Goal: Communication & Community: Ask a question

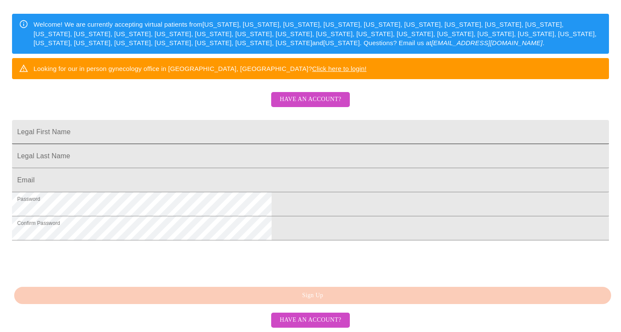
scroll to position [197, 0]
click at [303, 320] on span "Have an account?" at bounding box center [310, 319] width 61 height 11
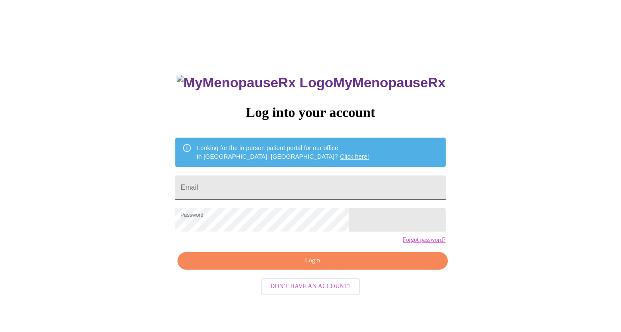
click at [277, 184] on input "Email" at bounding box center [310, 187] width 270 height 24
type input "[EMAIL_ADDRESS][DOMAIN_NAME]"
click at [312, 266] on span "Login" at bounding box center [312, 260] width 250 height 11
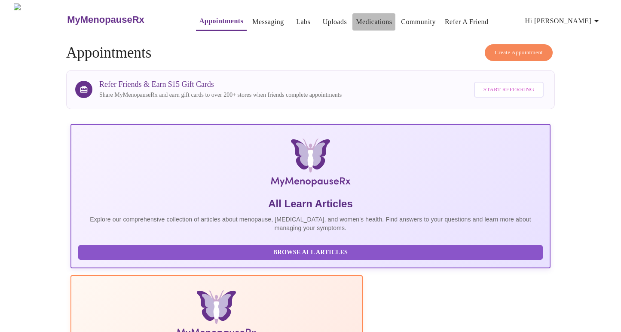
click at [356, 19] on link "Medications" at bounding box center [374, 22] width 36 height 12
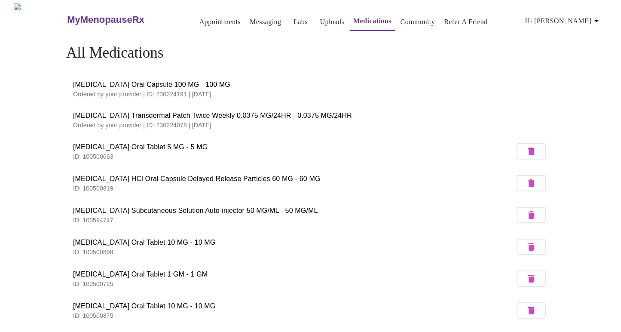
click at [157, 83] on span "[MEDICAL_DATA] Oral Capsule 100 MG - 100 MG" at bounding box center [310, 84] width 475 height 10
click at [128, 82] on span "[MEDICAL_DATA] Oral Capsule 100 MG - 100 MG" at bounding box center [310, 84] width 475 height 10
click at [250, 21] on link "Messaging" at bounding box center [265, 22] width 31 height 12
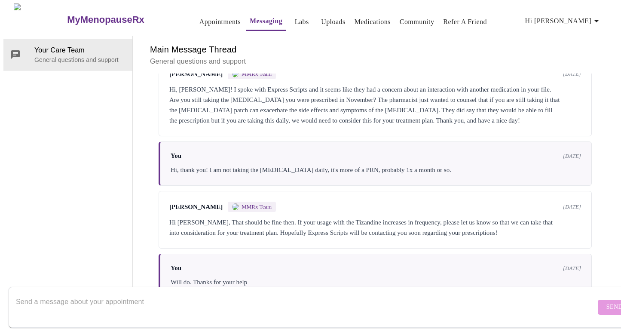
scroll to position [250, 0]
click at [83, 293] on textarea "Send a message about your appointment" at bounding box center [305, 306] width 579 height 27
click at [17, 49] on icon at bounding box center [15, 54] width 10 height 10
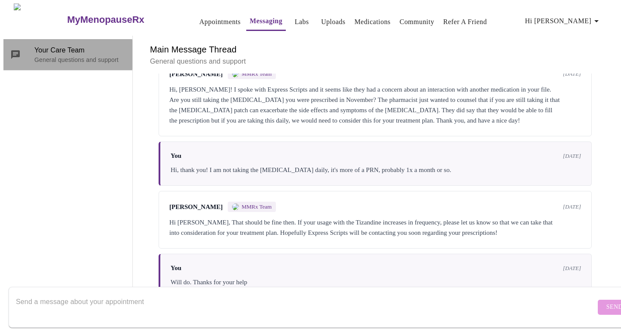
click at [11, 49] on icon at bounding box center [15, 54] width 10 height 10
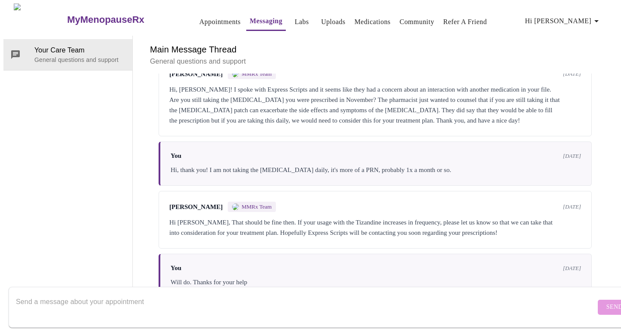
scroll to position [0, 0]
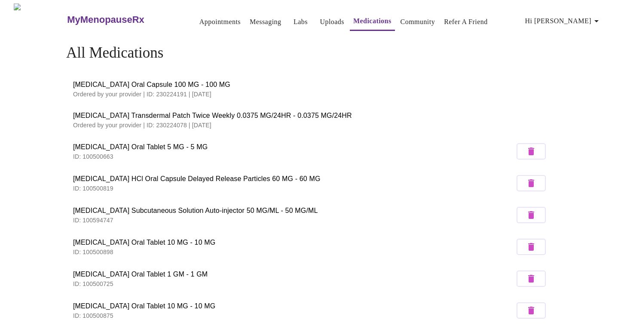
click at [597, 18] on icon "button" at bounding box center [596, 21] width 10 height 10
click at [245, 18] on div at bounding box center [310, 166] width 621 height 332
click at [250, 18] on link "Messaging" at bounding box center [265, 22] width 31 height 12
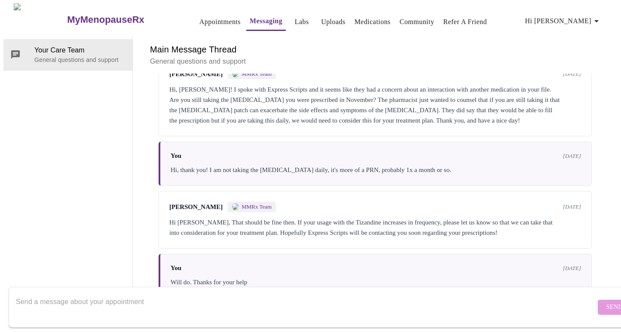
scroll to position [250, 0]
click at [68, 293] on textarea "Send a message about your appointment" at bounding box center [305, 306] width 579 height 27
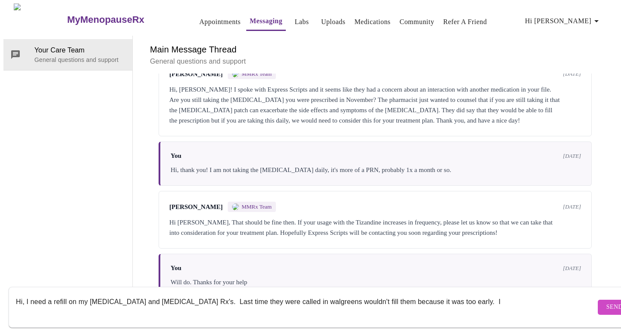
type textarea "Hi, I need a refill on my [MEDICAL_DATA] and [MEDICAL_DATA] Rx's. Last time the…"
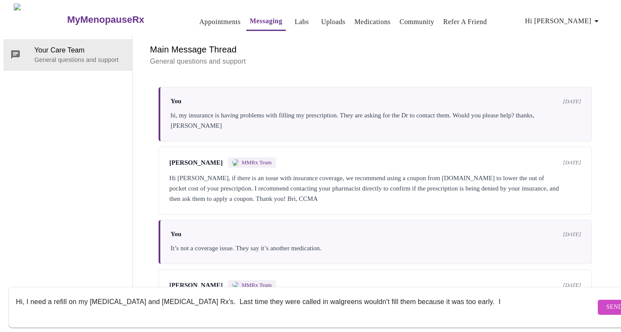
scroll to position [0, 0]
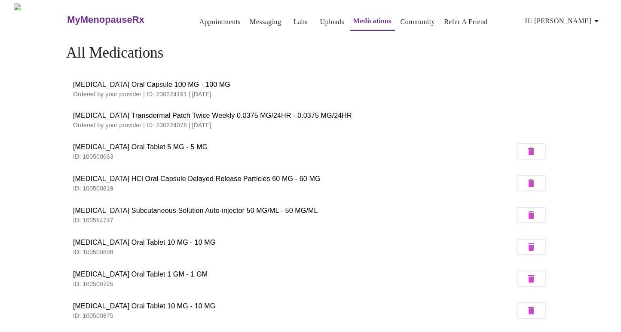
click at [320, 16] on link "Uploads" at bounding box center [332, 22] width 24 height 12
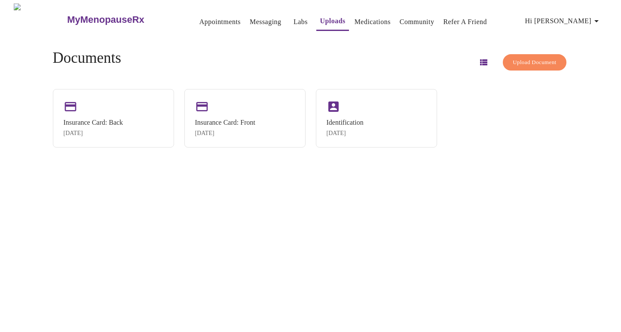
click at [250, 18] on link "Messaging" at bounding box center [265, 22] width 31 height 12
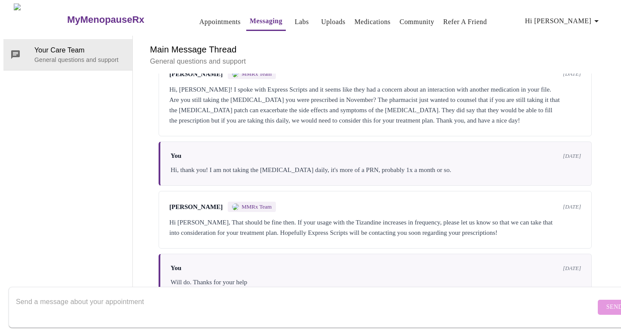
scroll to position [250, 0]
click at [59, 297] on textarea "Send a message about your appointment" at bounding box center [305, 306] width 579 height 27
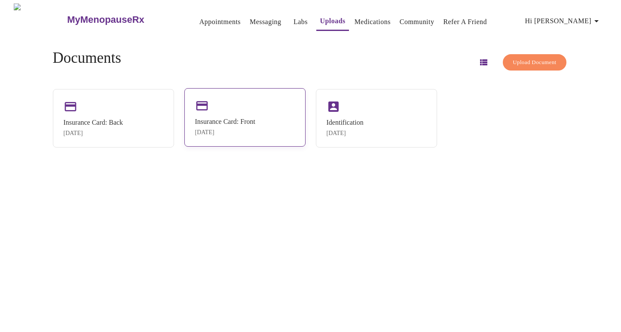
click at [240, 118] on div "Insurance Card: Front" at bounding box center [225, 122] width 60 height 8
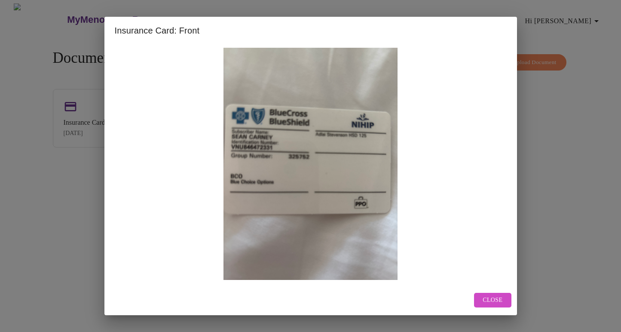
click at [490, 298] on span "Close" at bounding box center [492, 300] width 20 height 11
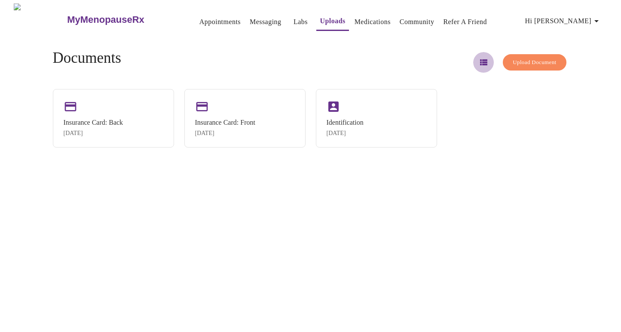
click at [478, 58] on icon "button" at bounding box center [483, 62] width 10 height 10
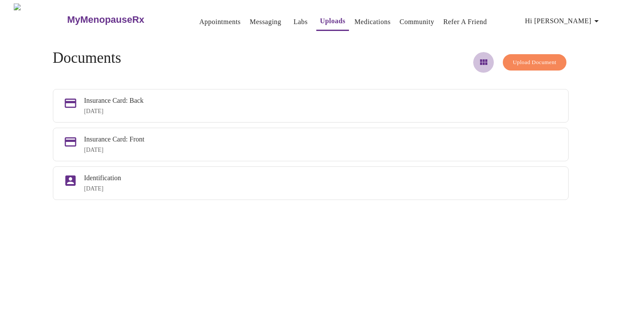
click at [480, 59] on icon "button" at bounding box center [483, 62] width 7 height 6
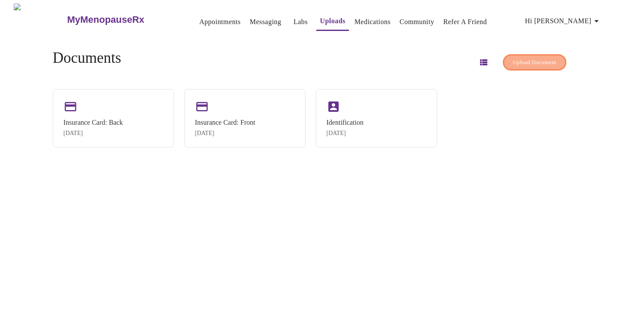
click at [537, 58] on span "Upload Document" at bounding box center [533, 63] width 43 height 10
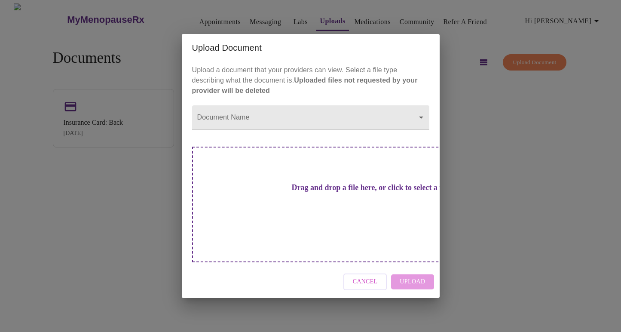
click at [366, 276] on span "Cancel" at bounding box center [365, 281] width 25 height 11
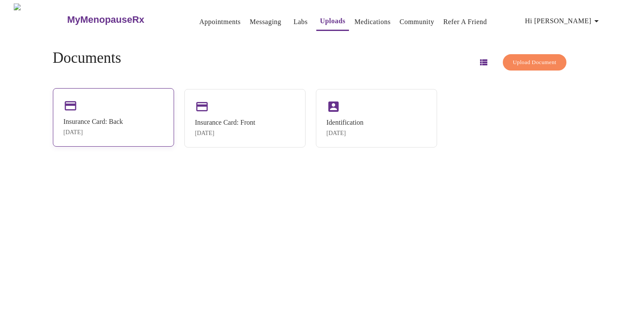
click at [112, 112] on div "Insurance Card: Back [DATE]" at bounding box center [113, 117] width 121 height 58
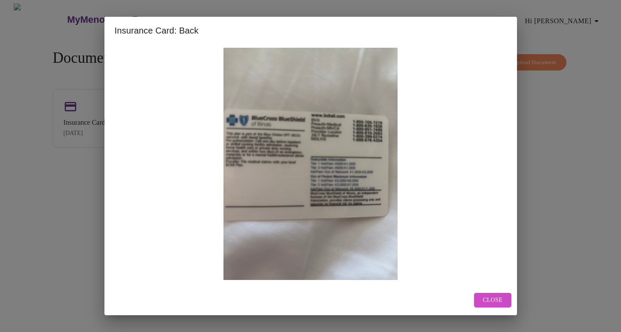
click at [491, 299] on span "Close" at bounding box center [492, 300] width 20 height 11
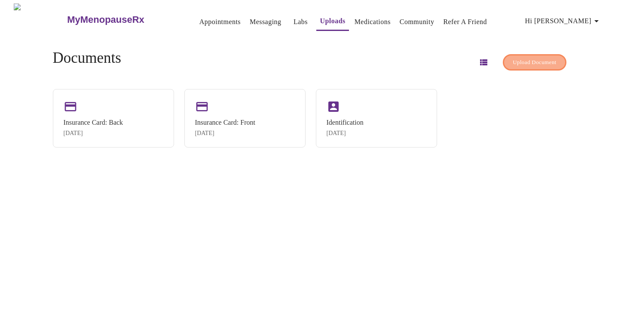
click at [516, 62] on span "Upload Document" at bounding box center [533, 63] width 43 height 10
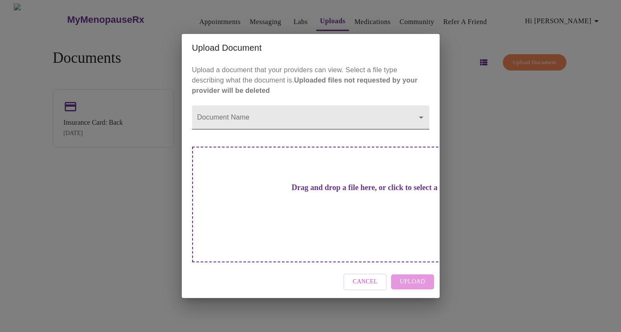
click at [277, 138] on body "MyMenopauseRx Appointments Messaging Labs Uploads Medications Community Refer a…" at bounding box center [310, 169] width 614 height 332
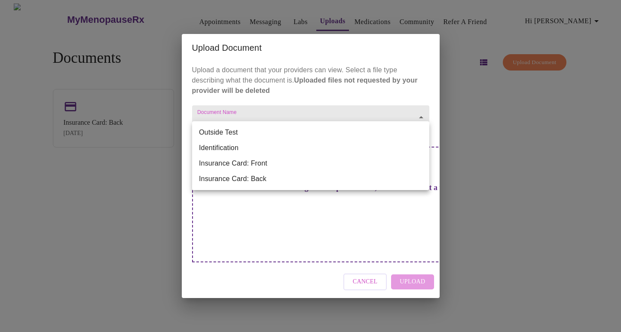
click at [265, 158] on li "Insurance Card: Front" at bounding box center [310, 162] width 237 height 15
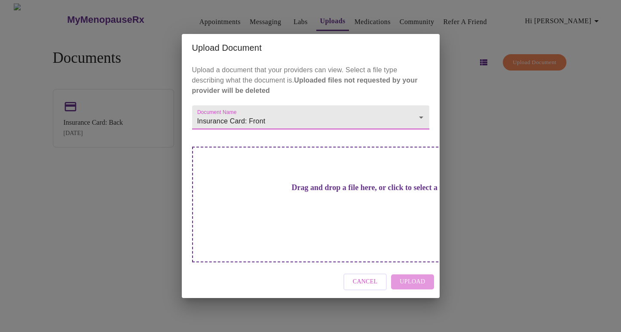
click at [312, 192] on h3 "Drag and drop a file here, or click to select a file" at bounding box center [370, 187] width 237 height 9
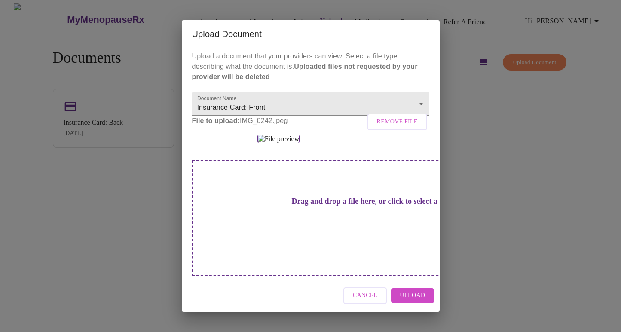
click at [414, 299] on span "Upload" at bounding box center [411, 295] width 25 height 11
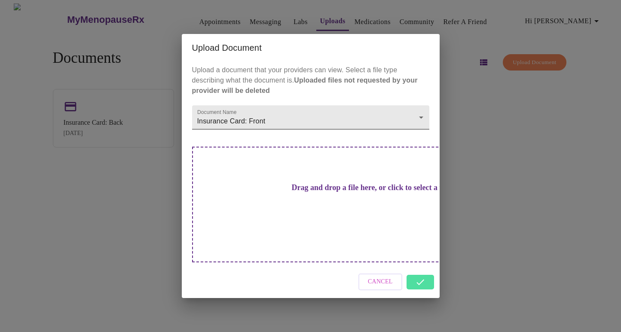
click at [370, 133] on body "MyMenopauseRx Appointments Messaging Labs Uploads Medications Community Refer a…" at bounding box center [310, 169] width 614 height 332
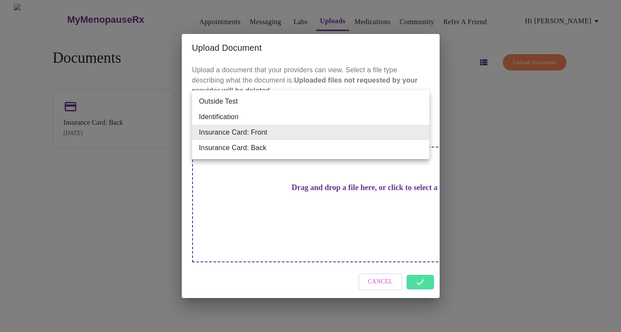
click at [252, 148] on li "Insurance Card: Back" at bounding box center [310, 147] width 237 height 15
type input "Insurance Card: Back"
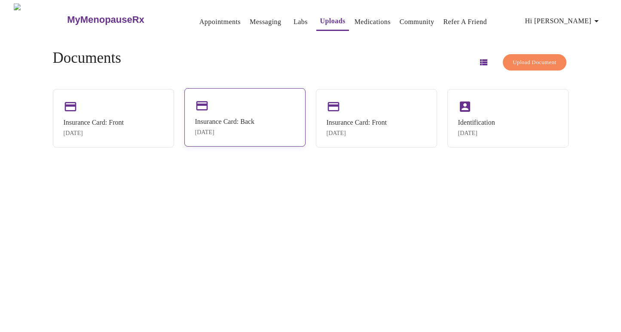
click at [245, 122] on div "Insurance Card: Back" at bounding box center [225, 122] width 60 height 8
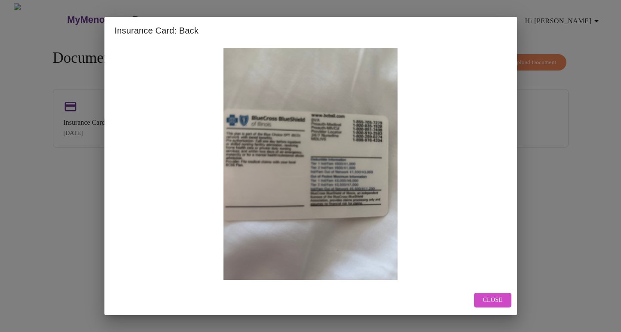
click at [561, 180] on div "Insurance Card: Back Close" at bounding box center [310, 166] width 621 height 332
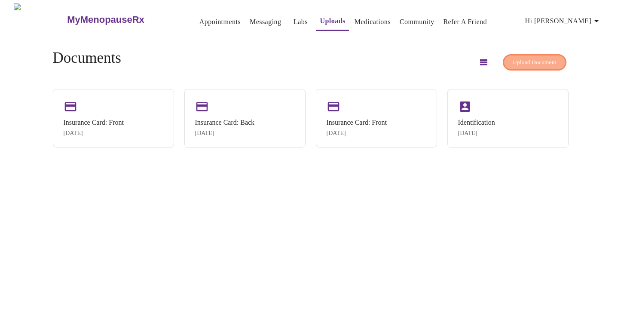
click at [523, 58] on span "Upload Document" at bounding box center [533, 63] width 43 height 10
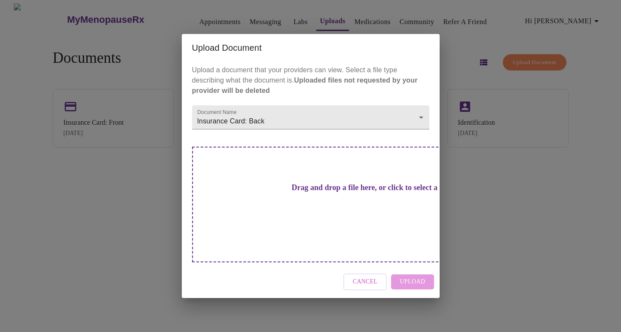
click at [412, 268] on div "Cancel Upload" at bounding box center [311, 281] width 258 height 32
click at [313, 192] on h3 "Drag and drop a file here, or click to select a file" at bounding box center [370, 187] width 237 height 9
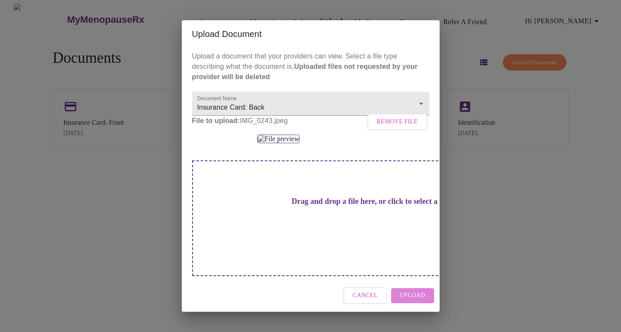
click at [410, 299] on span "Upload" at bounding box center [411, 295] width 25 height 11
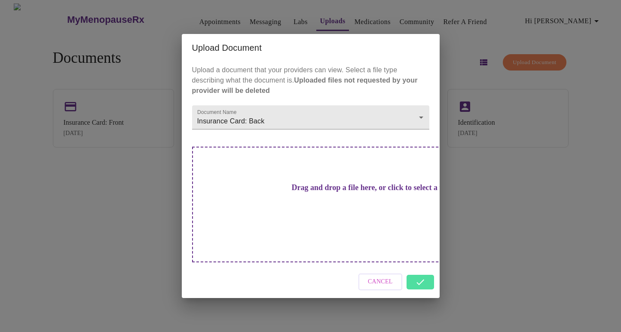
click at [497, 264] on div "Upload Document Upload a document that your providers can view. Select a file t…" at bounding box center [310, 166] width 621 height 332
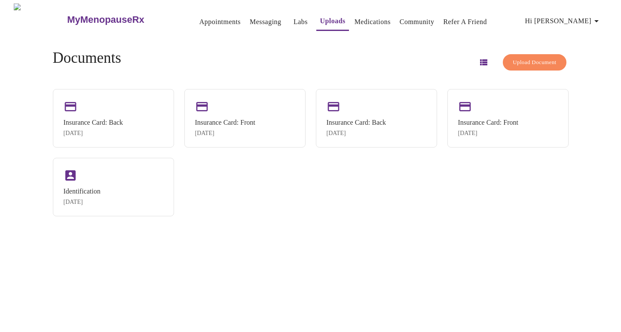
click at [250, 20] on link "Messaging" at bounding box center [265, 22] width 31 height 12
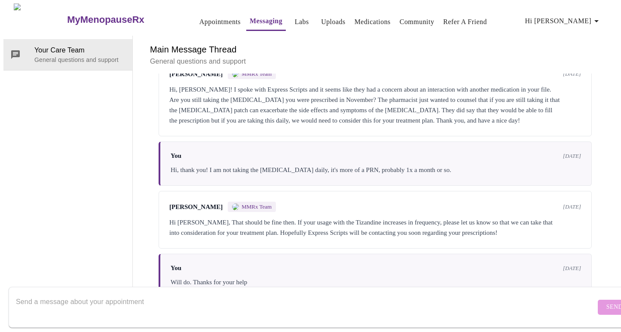
scroll to position [250, 0]
click at [36, 293] on textarea "Send a message about your appointment" at bounding box center [305, 306] width 579 height 27
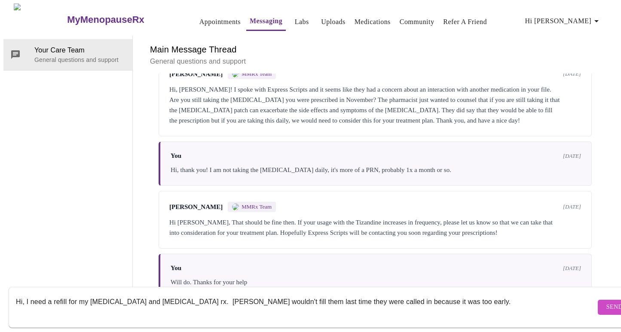
click at [198, 293] on textarea "Hi, I need a refill for my [MEDICAL_DATA] and [MEDICAL_DATA] rx. [PERSON_NAME] …" at bounding box center [305, 306] width 579 height 27
click at [458, 296] on textarea "Hi, I need a refill for my [MEDICAL_DATA] and [MEDICAL_DATA] rx. [PERSON_NAME] …" at bounding box center [305, 306] width 579 height 27
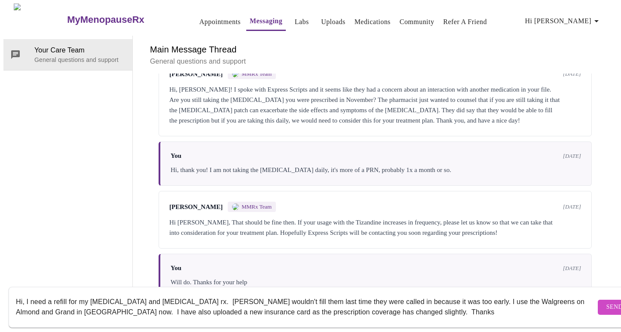
type textarea "Hi, I need a refill for my [MEDICAL_DATA] and [MEDICAL_DATA] rx. [PERSON_NAME] …"
click at [606, 302] on span "Send" at bounding box center [614, 307] width 16 height 11
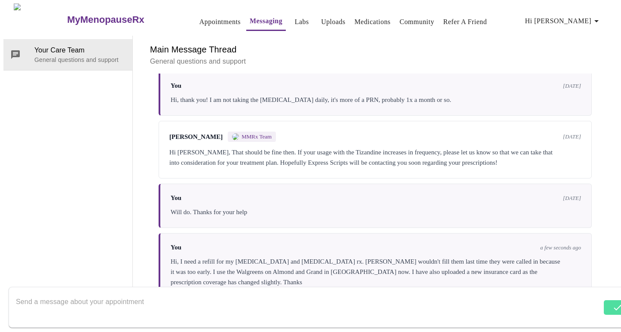
scroll to position [323, 0]
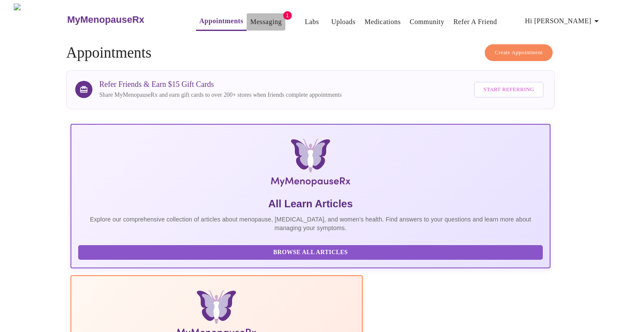
click at [250, 19] on link "Messaging" at bounding box center [265, 22] width 31 height 12
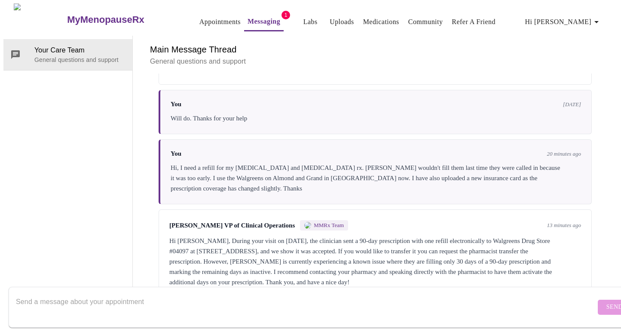
scroll to position [32, 0]
click at [46, 295] on textarea "Send a message about your appointment" at bounding box center [305, 306] width 579 height 27
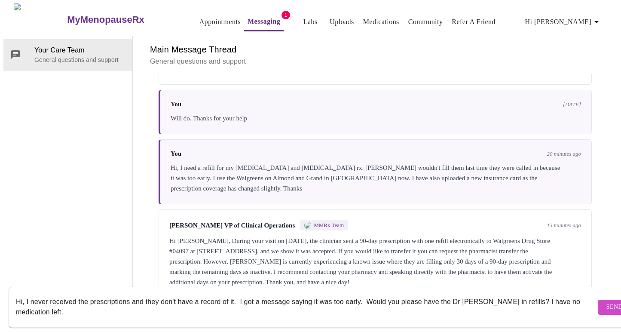
type textarea "Hi, I never received the prescriptions and they don't have a record of it. I go…"
click at [606, 302] on span "Send" at bounding box center [614, 307] width 16 height 11
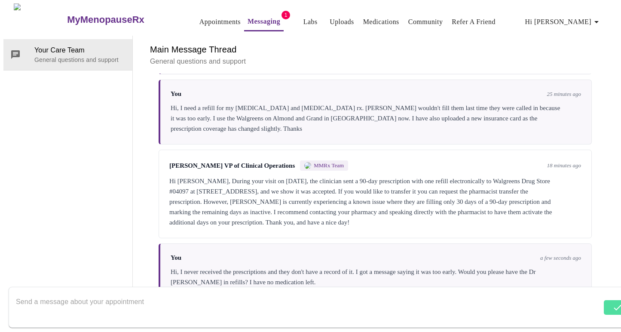
scroll to position [480, 0]
click at [127, 300] on textarea "Send a message about your appointment" at bounding box center [305, 306] width 579 height 27
type textarea "I'm sorry, I talked to a different person in the pharmacy and they found the or…"
click at [606, 302] on span "Send" at bounding box center [614, 307] width 16 height 11
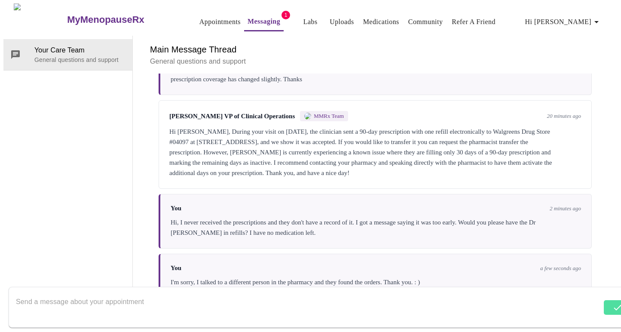
scroll to position [531, 0]
